Goal: Task Accomplishment & Management: Use online tool/utility

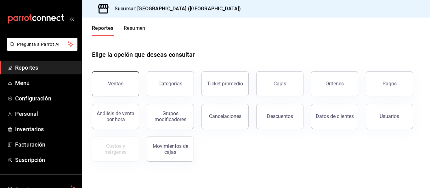
click at [115, 81] on div "Ventas" at bounding box center [115, 84] width 15 height 6
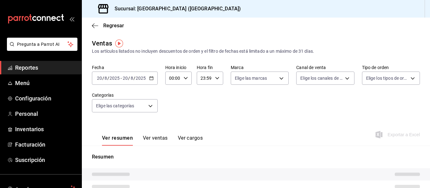
click at [150, 79] on icon "button" at bounding box center [151, 78] width 4 height 4
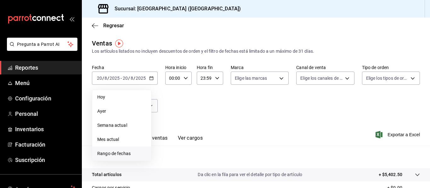
click at [126, 153] on span "Rango de fechas" at bounding box center [121, 154] width 49 height 7
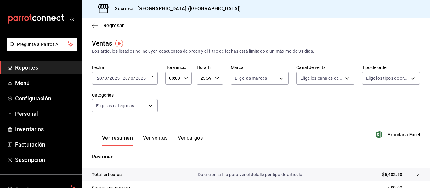
click at [153, 76] on div "[DATE] [DATE] - [DATE] [DATE]" at bounding box center [125, 78] width 66 height 13
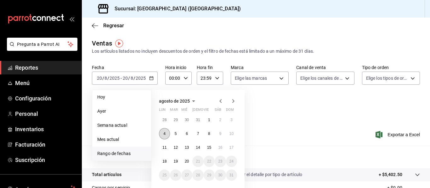
click at [165, 133] on abbr "4" at bounding box center [164, 134] width 2 height 4
click at [164, 146] on abbr "11" at bounding box center [164, 148] width 4 height 4
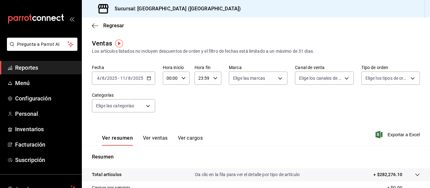
click at [151, 139] on button "Ver ventas" at bounding box center [155, 140] width 25 height 11
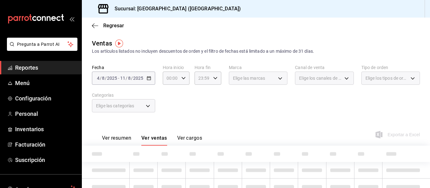
click at [279, 78] on div "Elige las marcas" at bounding box center [258, 78] width 59 height 13
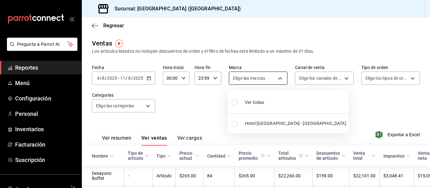
click at [279, 78] on body "Pregunta a Parrot AI Reportes Menú Configuración Personal Inventarios Facturaci…" at bounding box center [215, 94] width 430 height 188
click at [263, 103] on span "Ver todas" at bounding box center [254, 102] width 19 height 7
type input "78876d7d-d969-4c97-957f-d97bcaf374a8"
checkbox input "true"
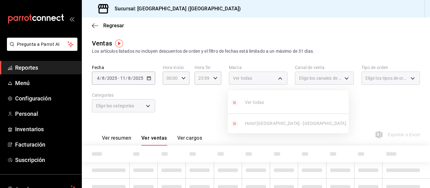
click at [340, 80] on div at bounding box center [215, 94] width 430 height 188
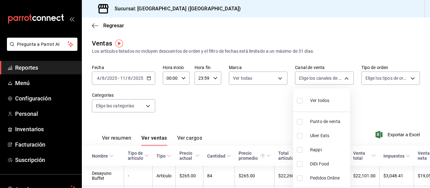
click at [340, 80] on body "Pregunta a Parrot AI Reportes Menú Configuración Personal Inventarios Facturaci…" at bounding box center [215, 94] width 430 height 188
click at [323, 100] on span "Ver todos" at bounding box center [319, 101] width 19 height 7
type input "PARROT,UBER_EATS,RAPPI,DIDI_FOOD,ONLINE"
checkbox input "true"
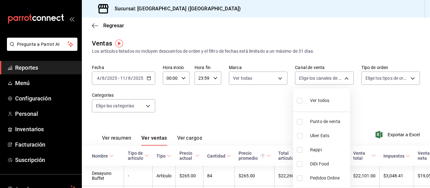
checkbox input "true"
click at [391, 80] on div at bounding box center [215, 94] width 430 height 188
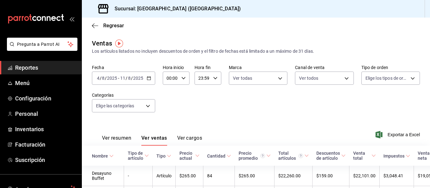
click at [391, 80] on body "Pregunta a Parrot AI Reportes Menú Configuración Personal Inventarios Facturaci…" at bounding box center [215, 94] width 430 height 188
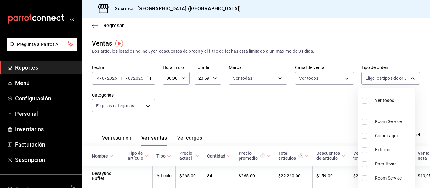
click at [380, 98] on span "Ver todos" at bounding box center [384, 101] width 19 height 7
type input "b058d4be-2b12-4384-8de9-0edaf0c266a0,5312acd2-97f8-467e-ac2a-d82c4ff097fd,EXTER…"
checkbox input "true"
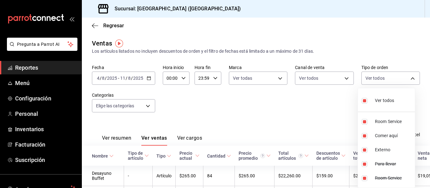
checkbox input "true"
click at [143, 107] on div at bounding box center [215, 94] width 430 height 188
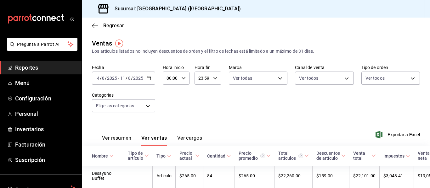
click at [143, 107] on body "Pregunta a Parrot AI Reportes Menú Configuración Personal Inventarios Facturaci…" at bounding box center [215, 94] width 430 height 188
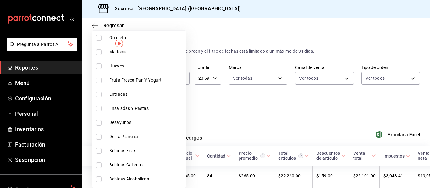
scroll to position [289, 0]
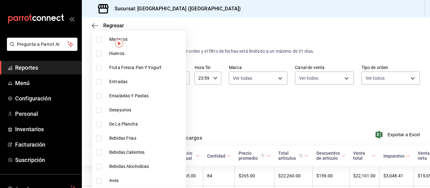
click at [131, 165] on span "Bebidas Alcoholicas" at bounding box center [146, 167] width 74 height 7
type input "7ef4112d-fa7f-4d65-9639-4ab81a4d40df"
checkbox input "true"
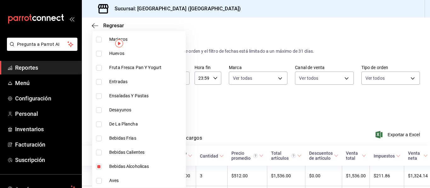
click at [429, 177] on div at bounding box center [215, 94] width 430 height 188
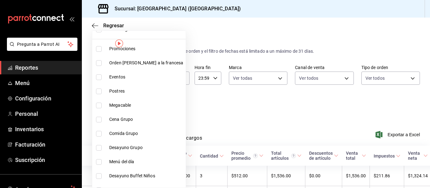
scroll to position [38, 0]
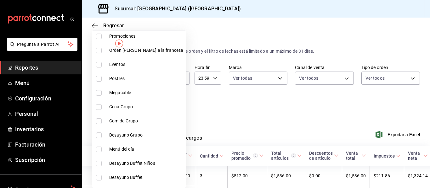
click at [426, 160] on div at bounding box center [215, 94] width 430 height 188
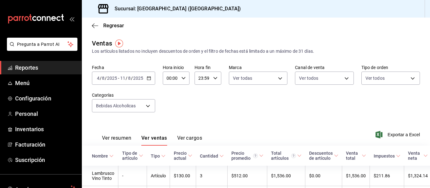
click at [426, 160] on div at bounding box center [215, 94] width 430 height 188
click at [426, 160] on div "Ver todas Sin categoría Promociones Orden [PERSON_NAME] a la francesa Eventos P…" at bounding box center [215, 94] width 430 height 188
